Goal: Task Accomplishment & Management: Manage account settings

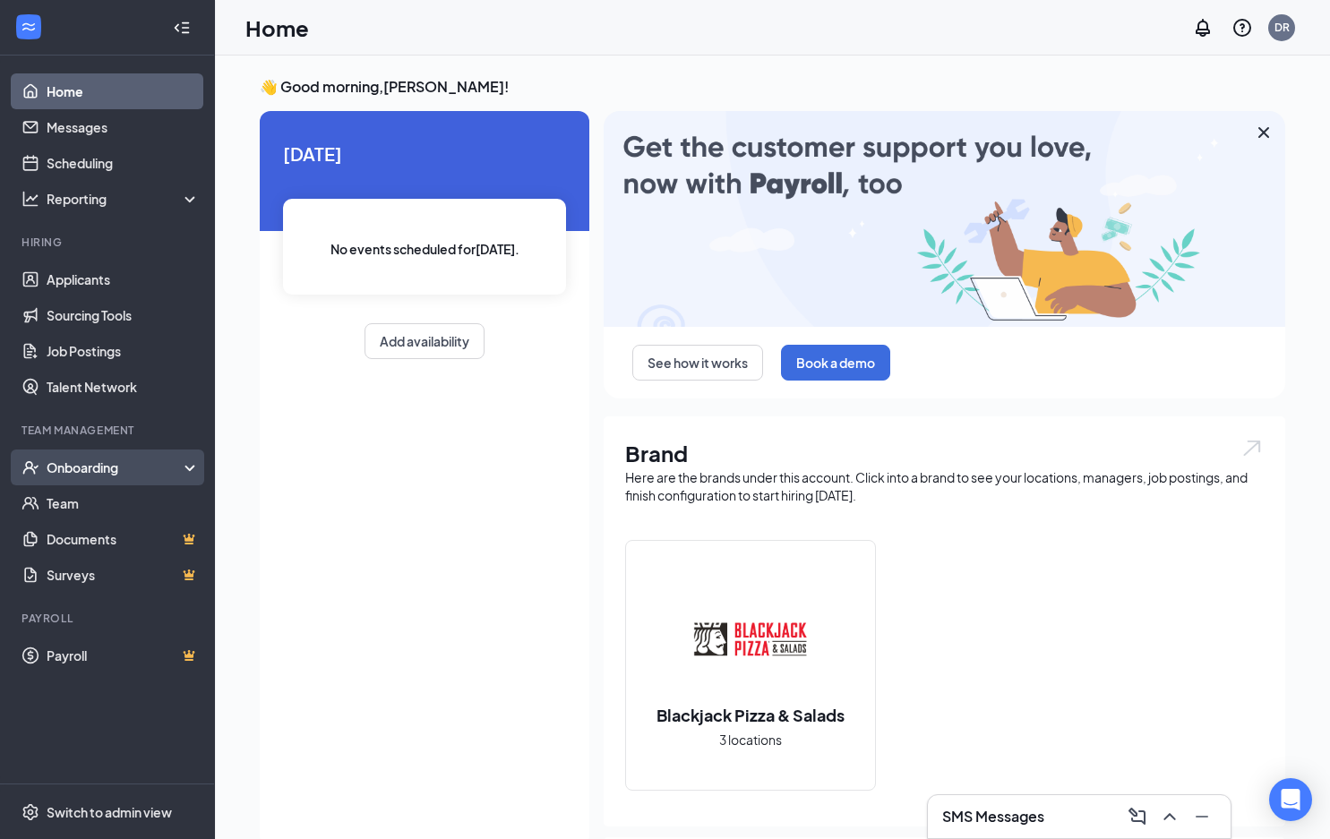
click at [102, 485] on div "Onboarding" at bounding box center [107, 467] width 215 height 36
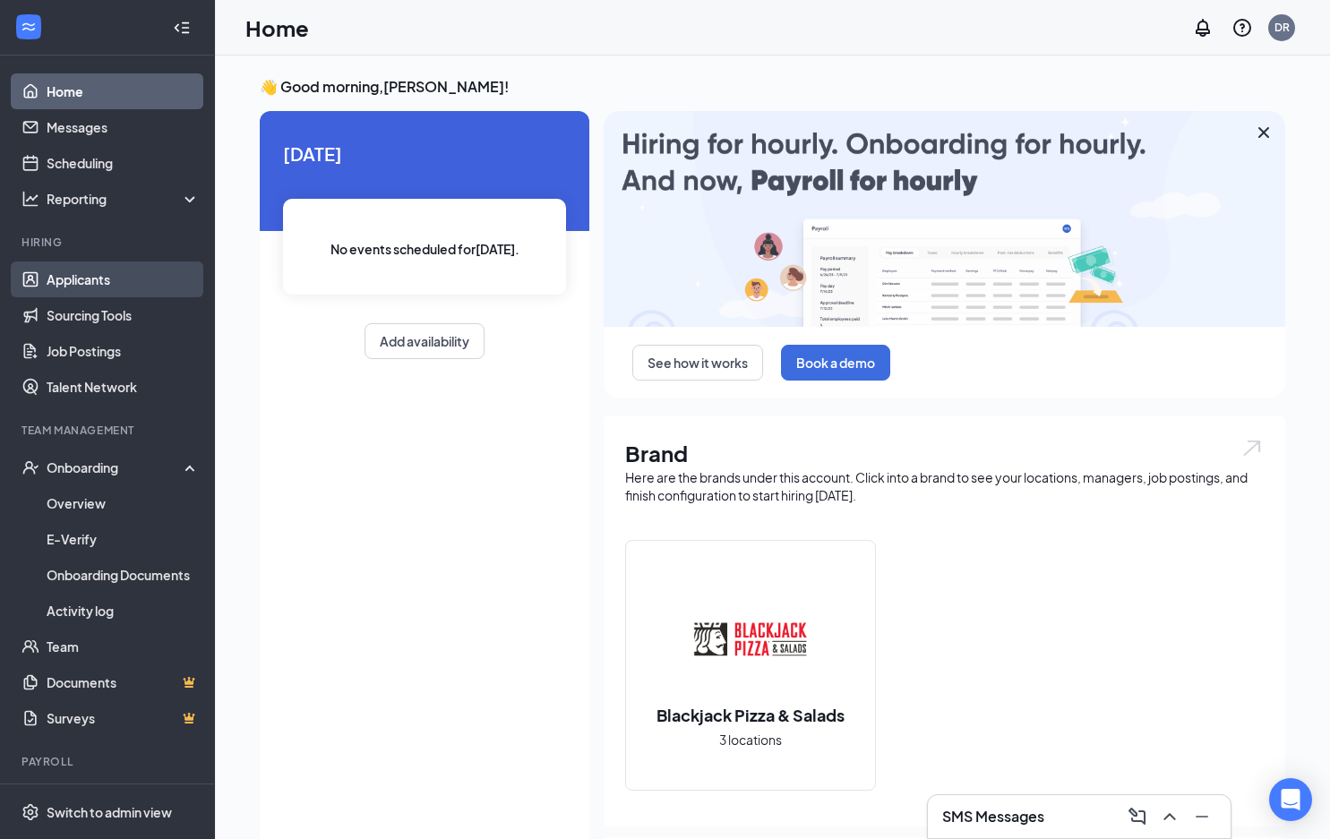
click at [103, 274] on link "Applicants" at bounding box center [123, 279] width 153 height 36
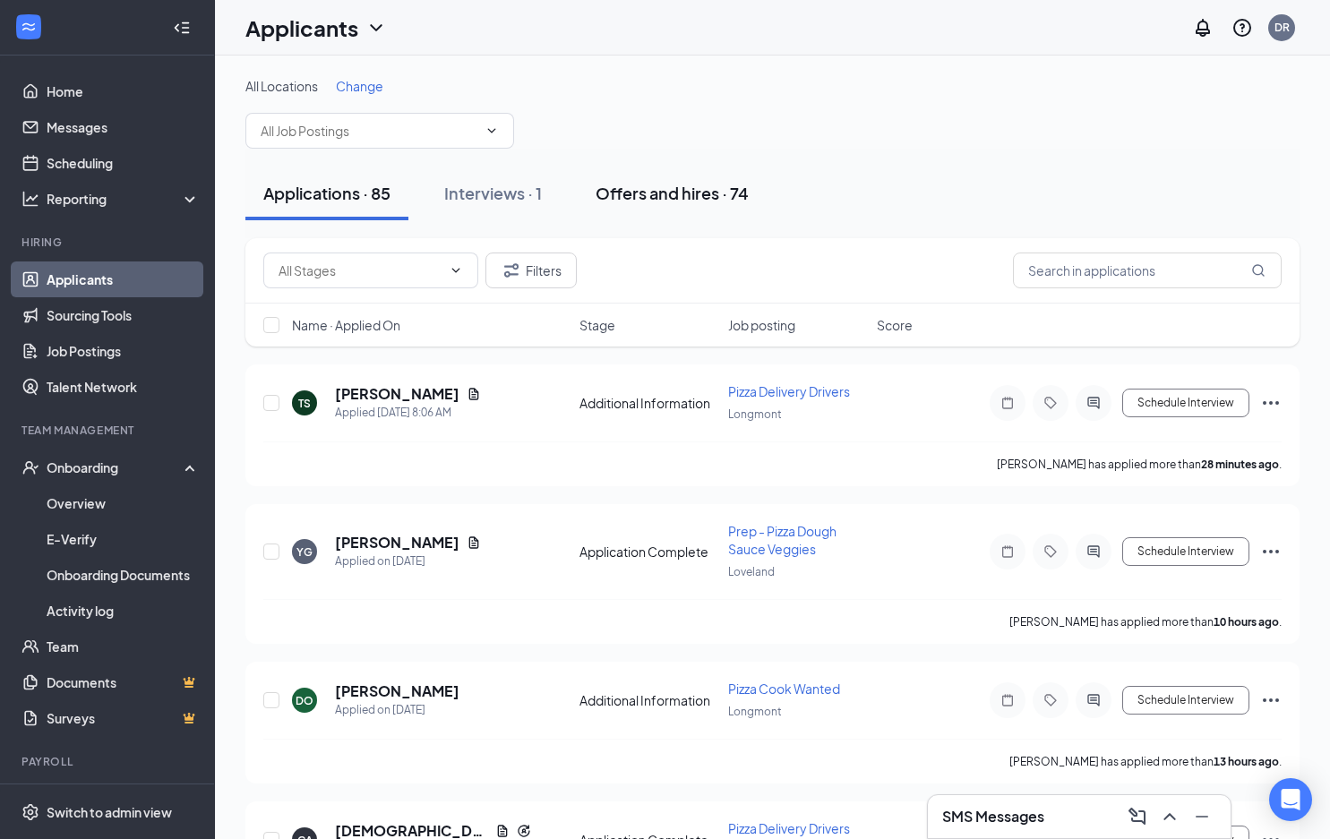
click at [711, 197] on div "Offers and hires · 74" at bounding box center [671, 193] width 153 height 22
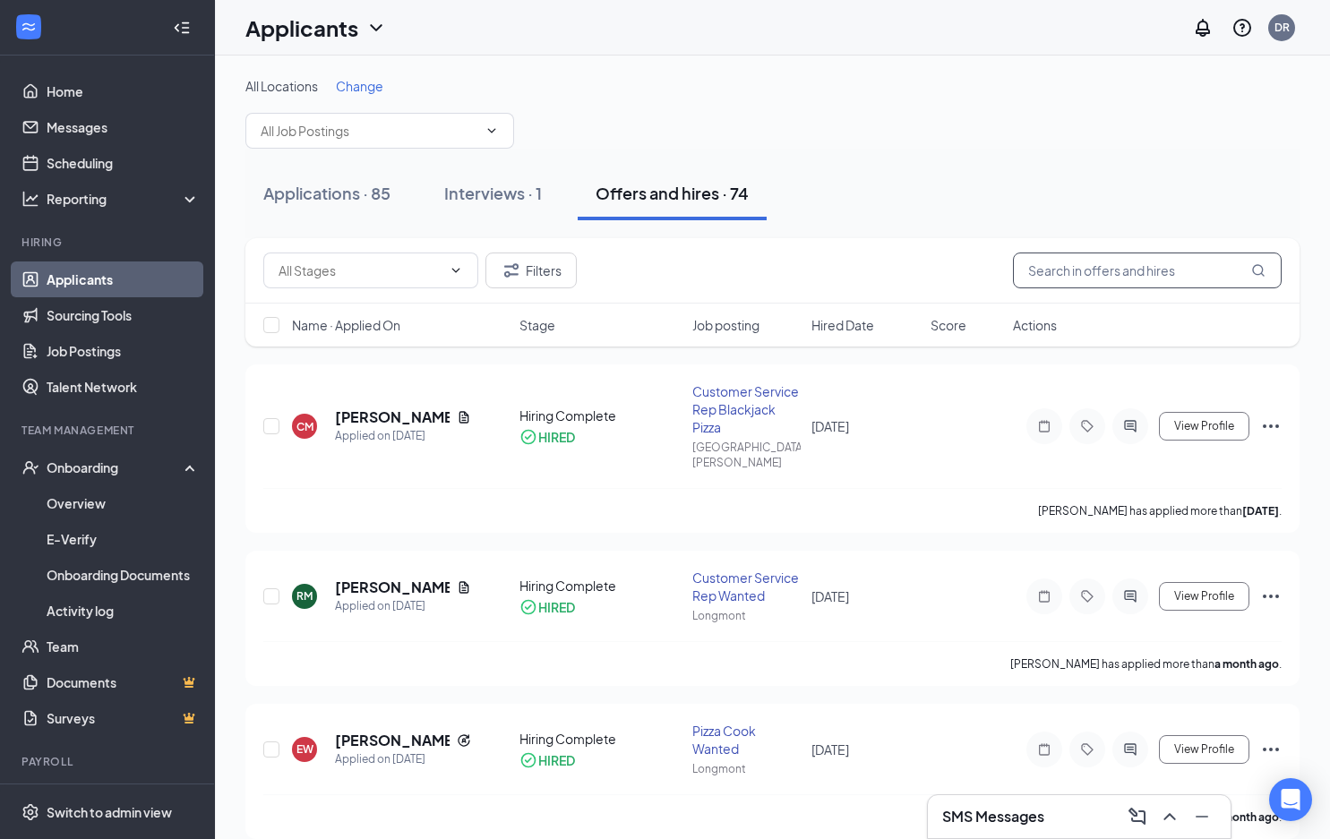
click at [1144, 264] on input "text" at bounding box center [1147, 271] width 269 height 36
click at [560, 262] on button "Filters" at bounding box center [530, 271] width 91 height 36
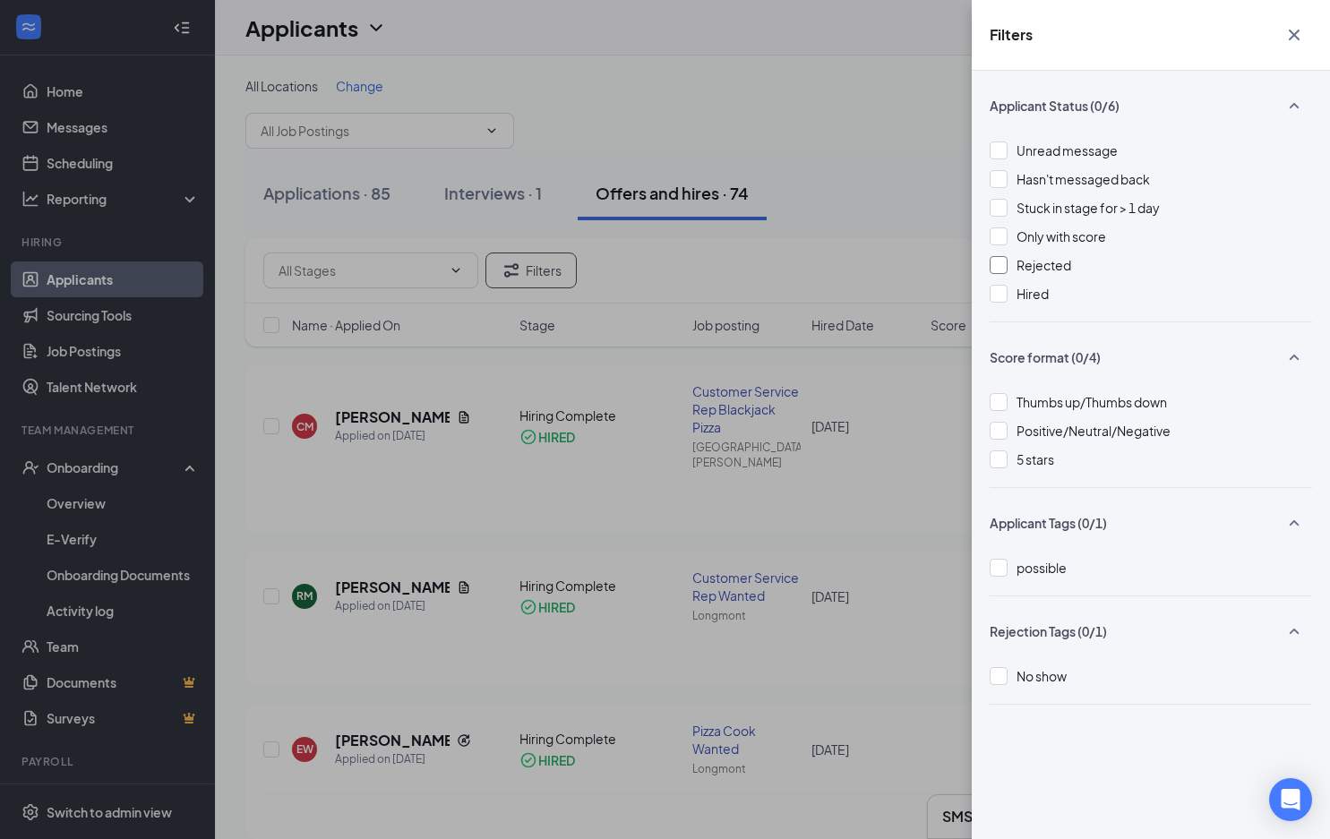
click at [1008, 263] on div "Rejected" at bounding box center [1150, 265] width 322 height 20
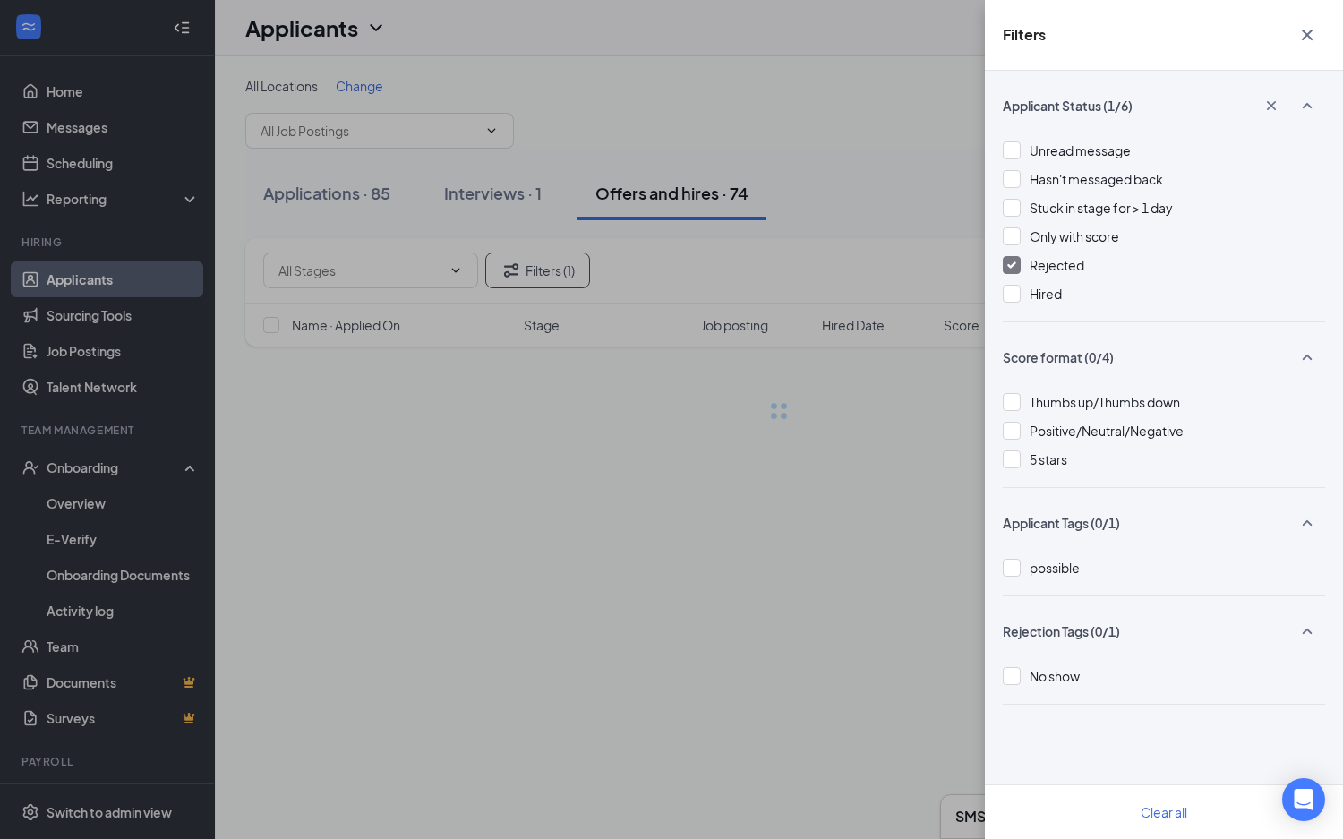
click at [902, 215] on div "Filters Applicant Status (1/6) Unread message Hasn't messaged back Stuck in sta…" at bounding box center [671, 419] width 1343 height 839
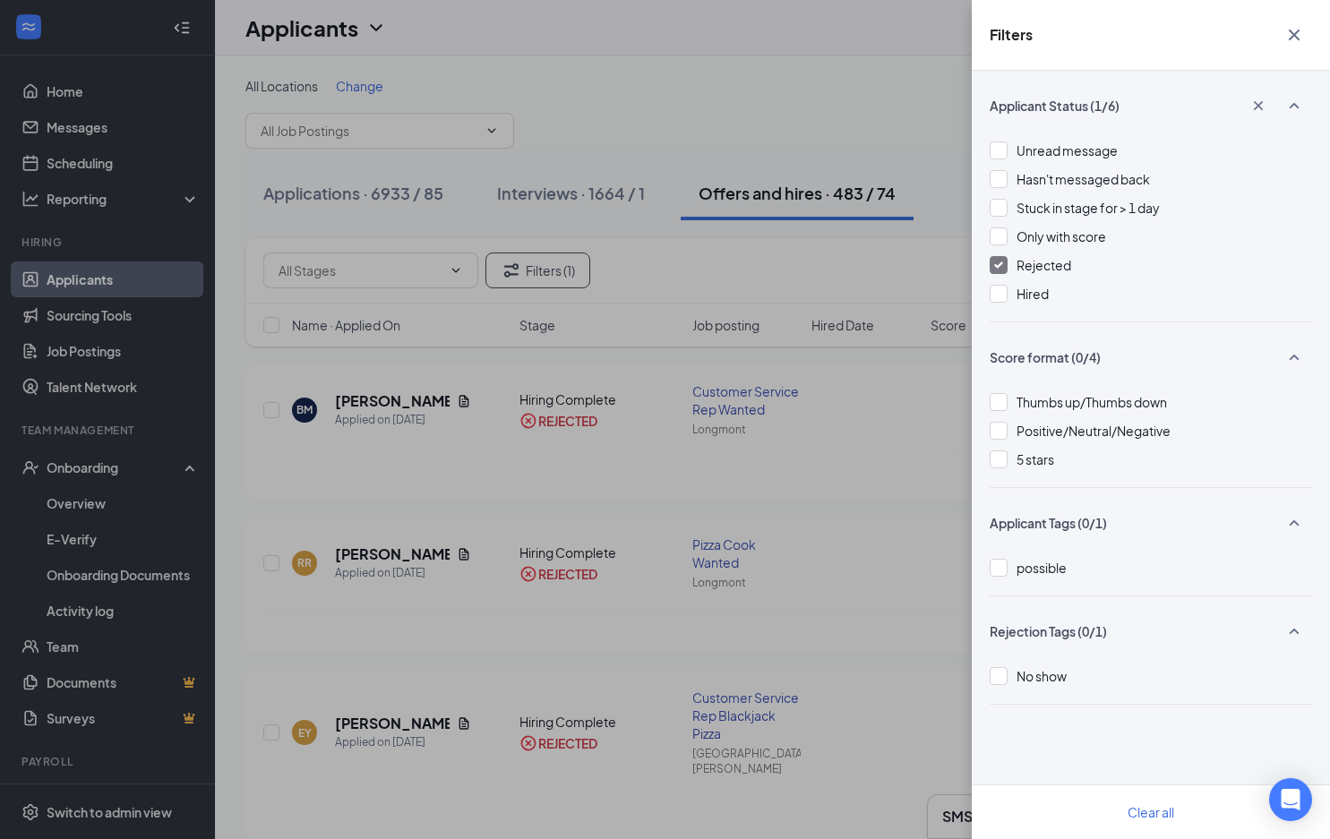
click at [1305, 34] on button "button" at bounding box center [1294, 35] width 36 height 34
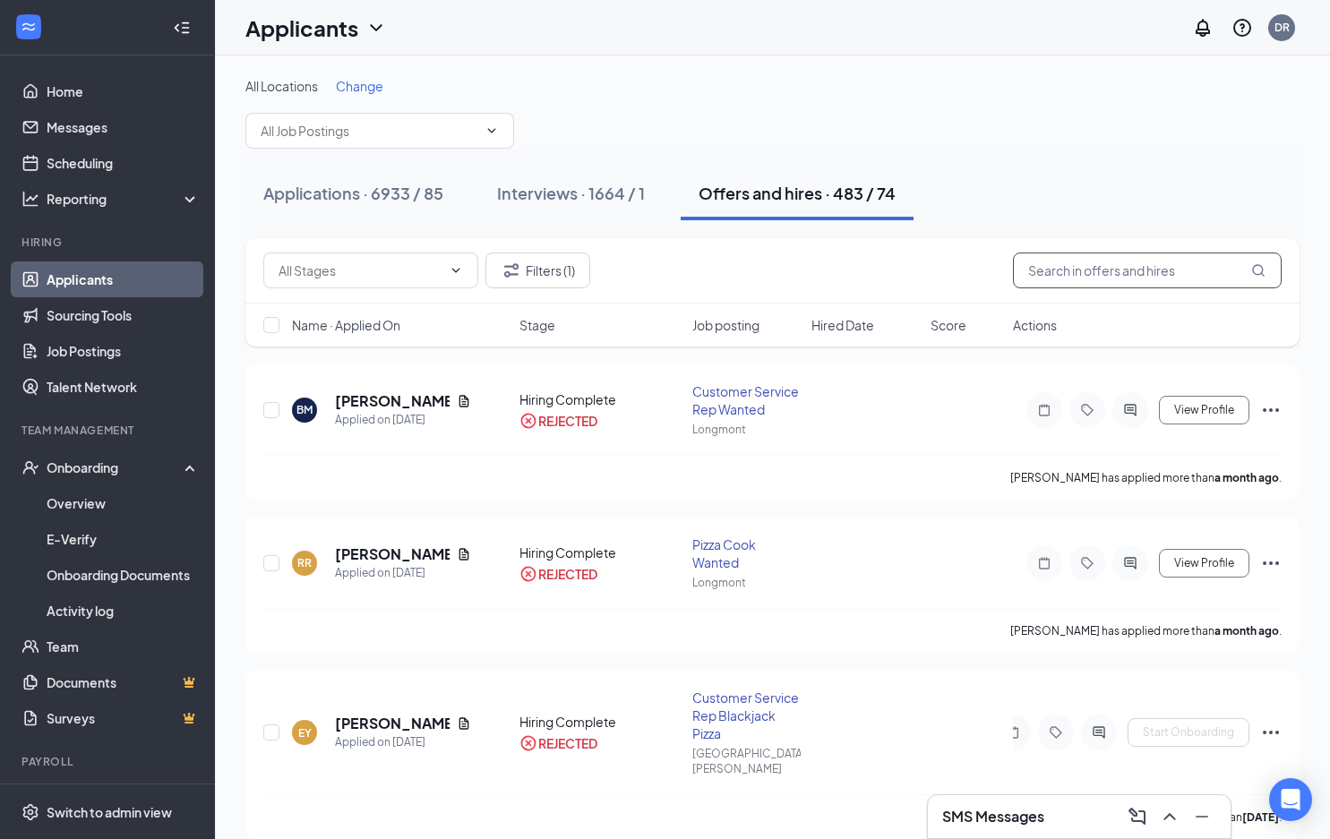
click at [1105, 276] on input "text" at bounding box center [1147, 271] width 269 height 36
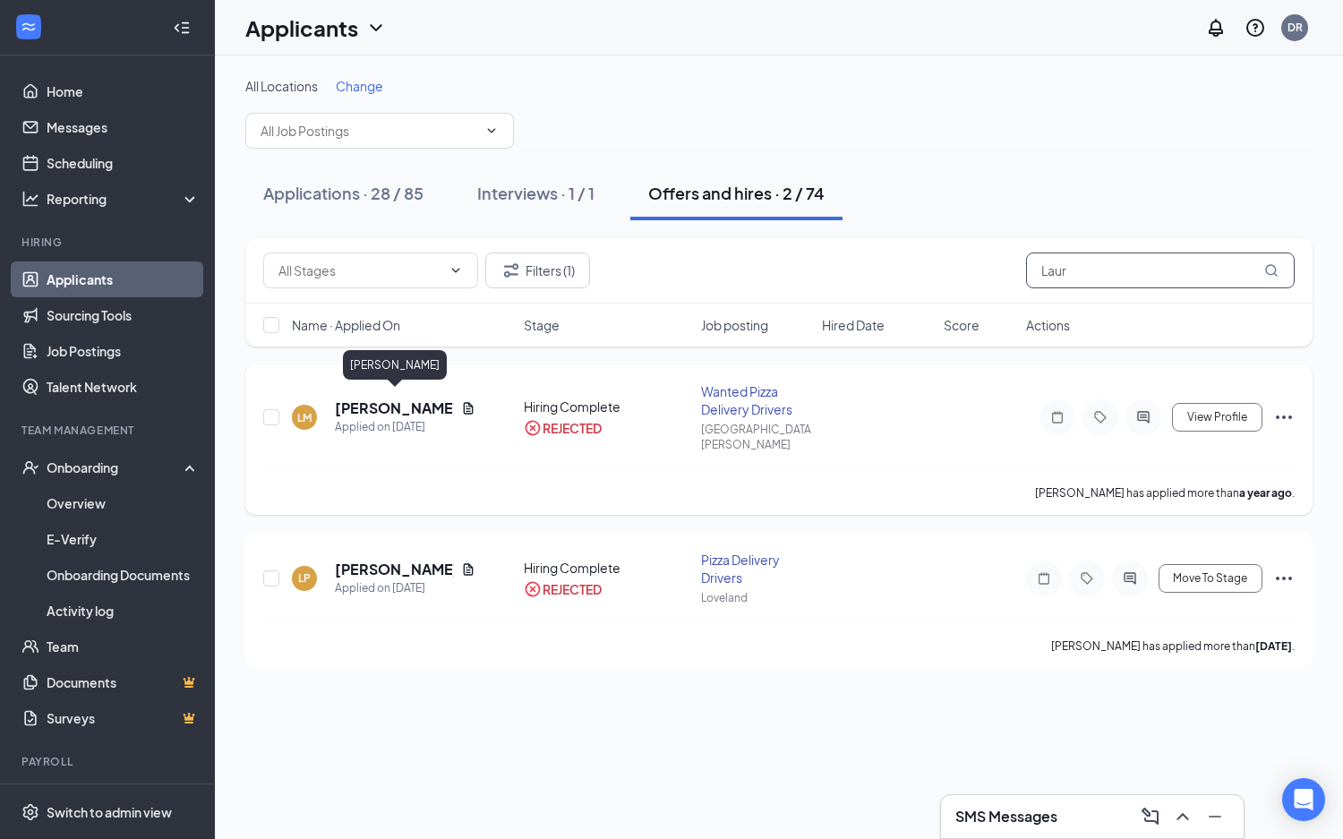
type input "Laur"
click at [384, 404] on h5 "[PERSON_NAME]" at bounding box center [394, 408] width 119 height 20
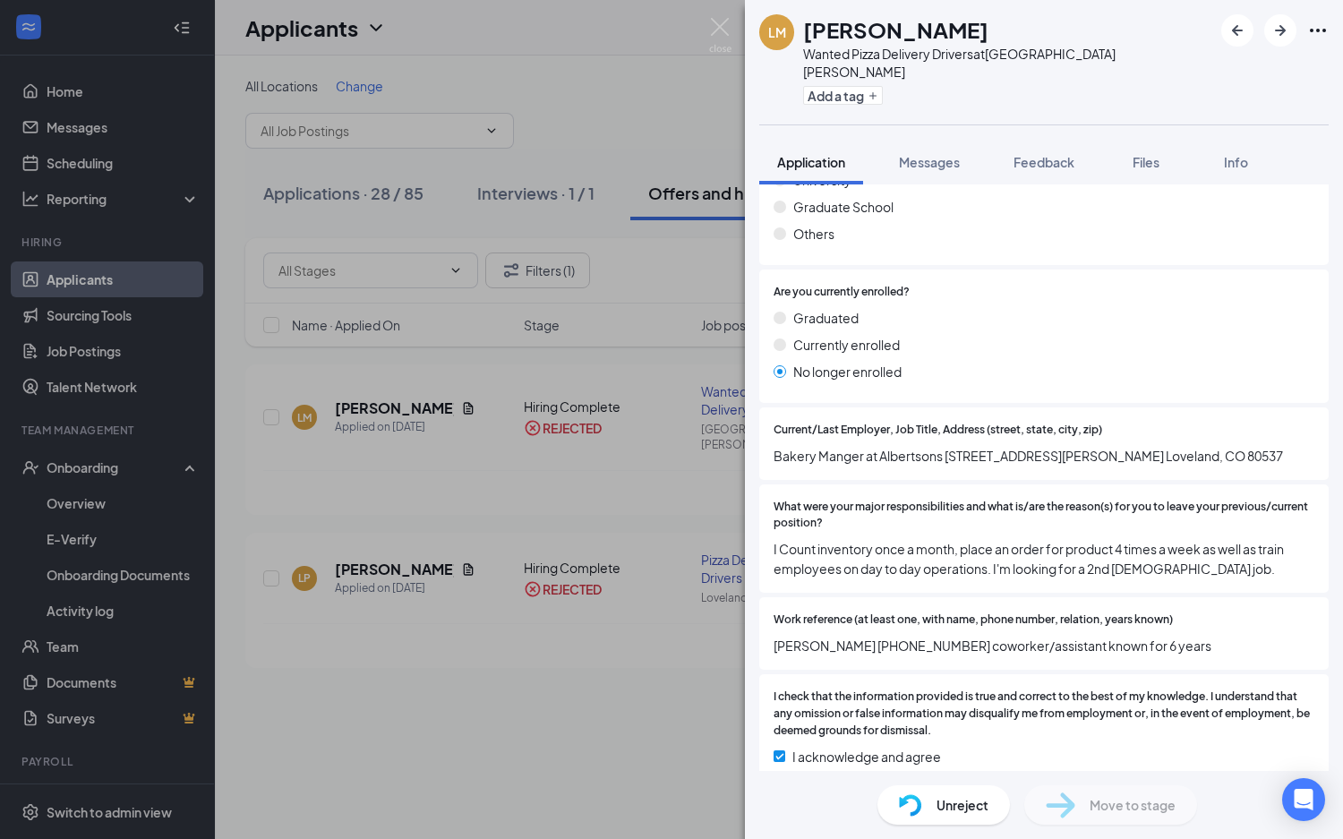
scroll to position [1754, 0]
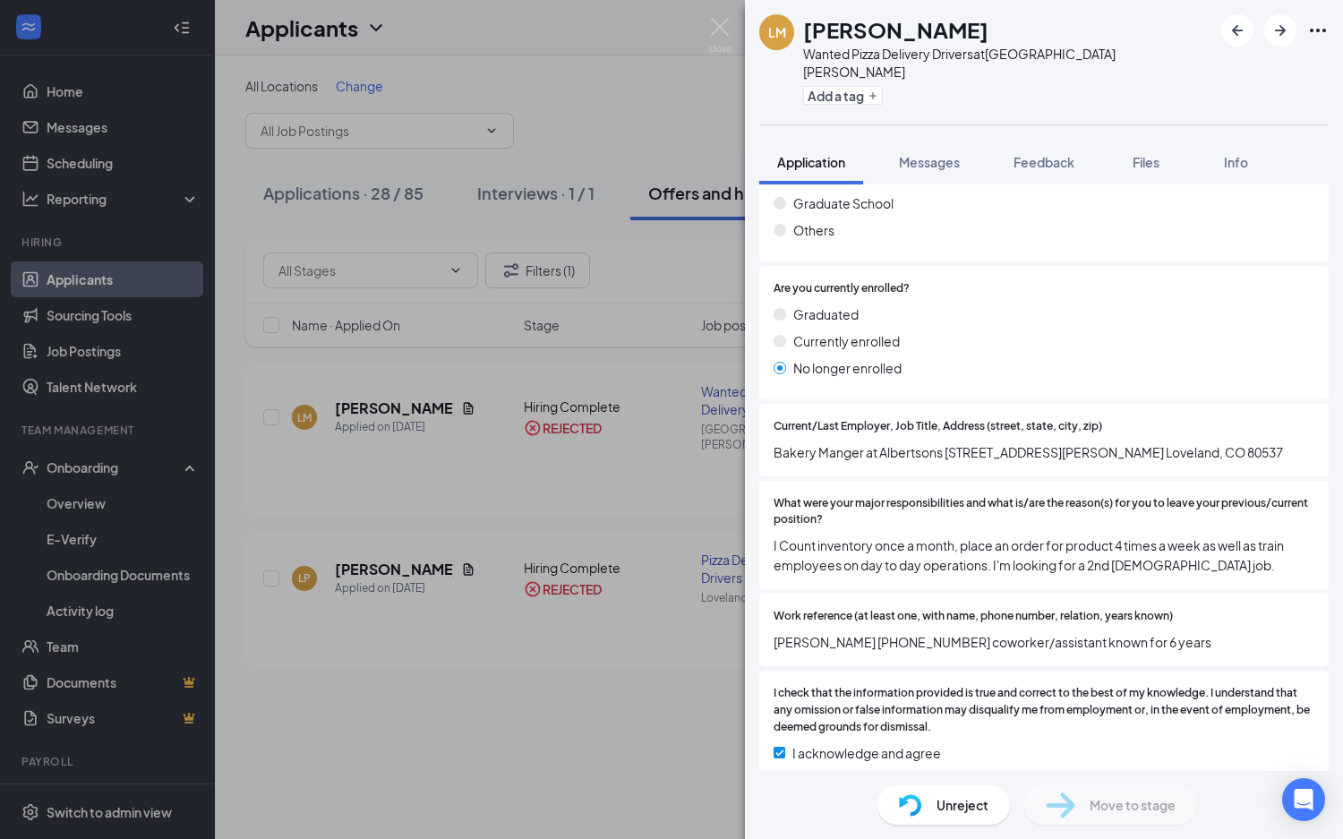
click at [706, 659] on div "LM [PERSON_NAME] Wanted Pizza Delivery Drivers at [GEOGRAPHIC_DATA][PERSON_NAME…" at bounding box center [671, 419] width 1343 height 839
